Goal: Information Seeking & Learning: Learn about a topic

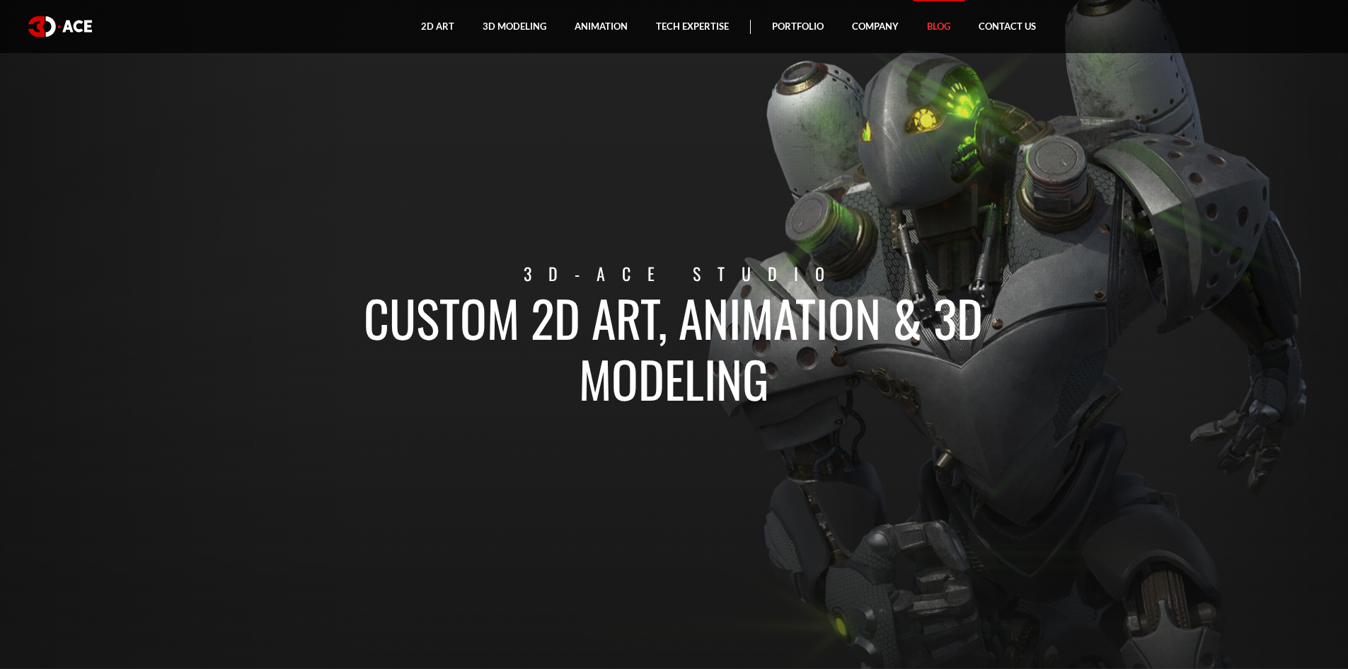
click at [939, 28] on link "Blog" at bounding box center [939, 26] width 52 height 53
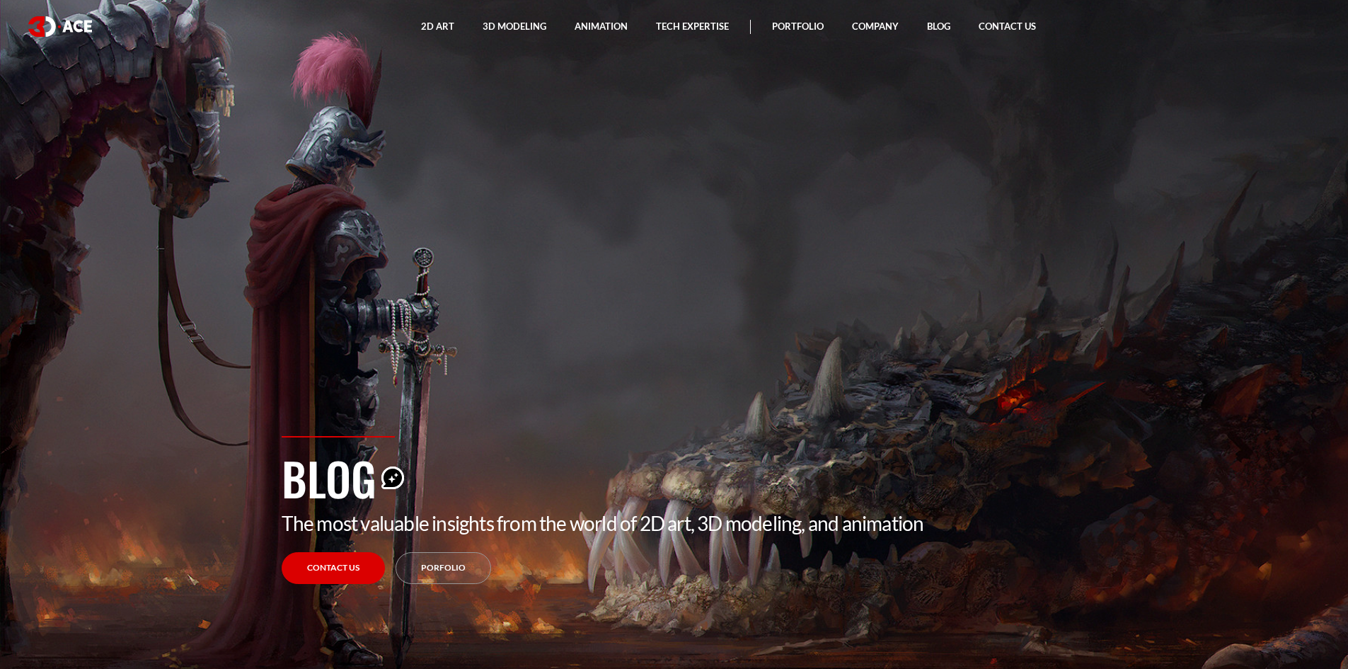
click at [873, 542] on div "Blog The most valuable insights from the world of 2D art, 3D modeling, and anim…" at bounding box center [674, 552] width 807 height 233
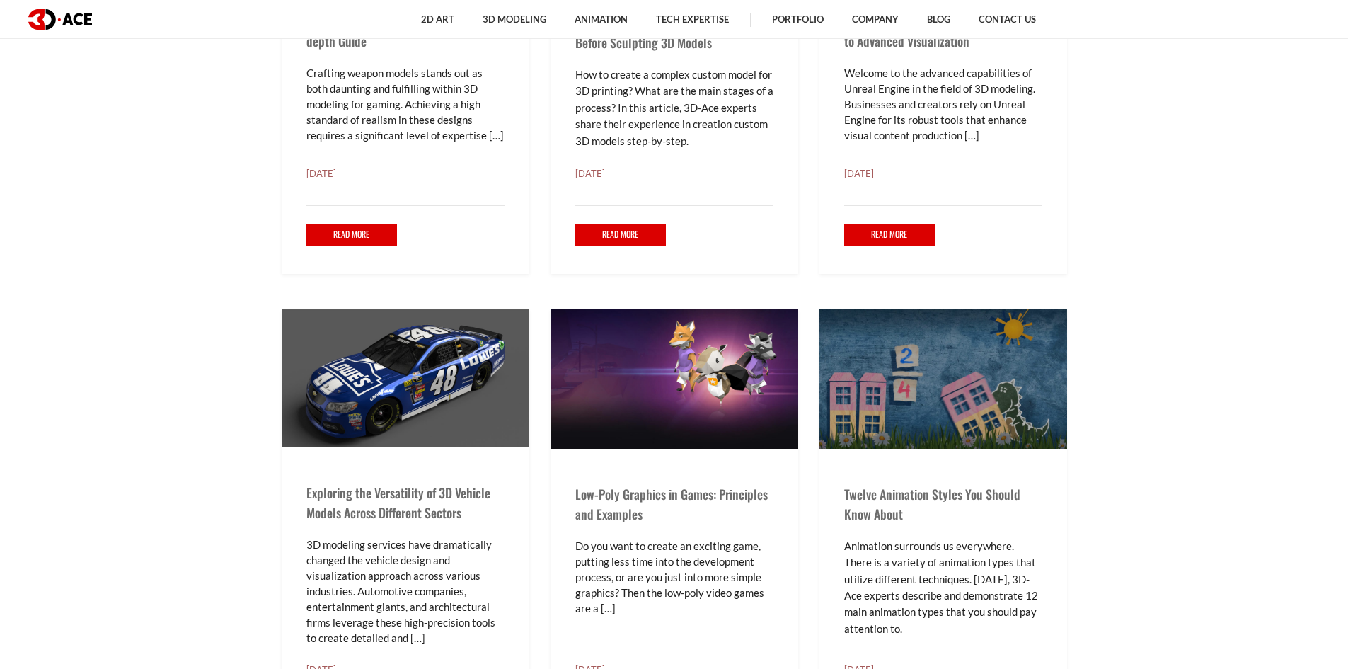
scroll to position [2595, 0]
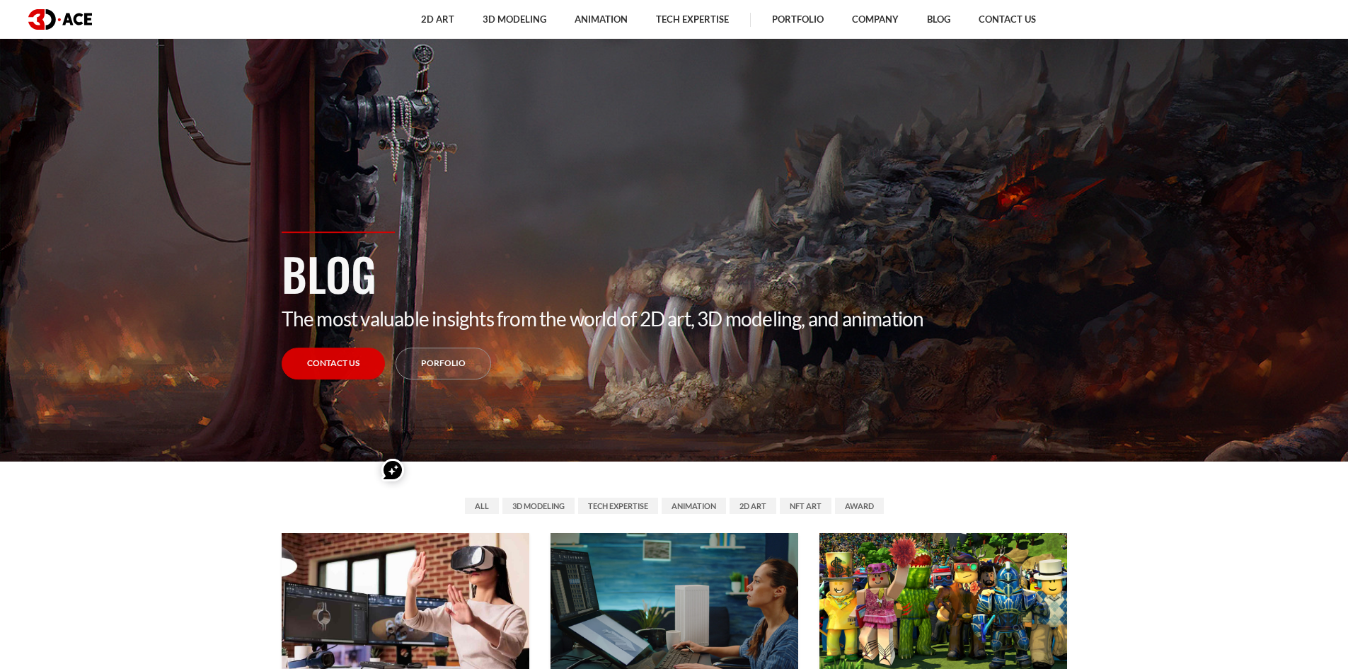
scroll to position [0, 0]
